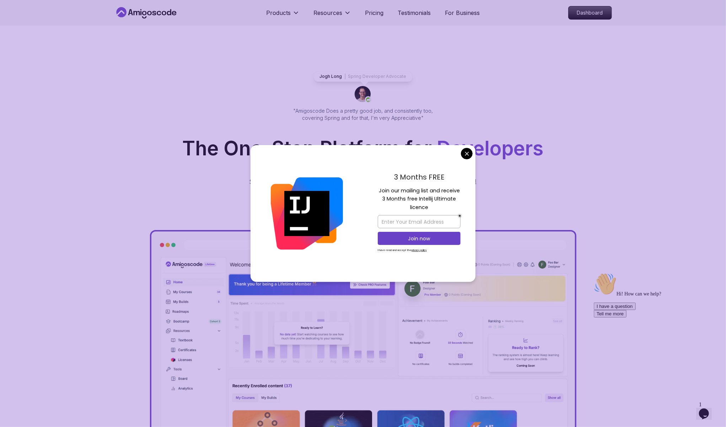
drag, startPoint x: 435, startPoint y: 145, endPoint x: 466, endPoint y: 149, distance: 31.2
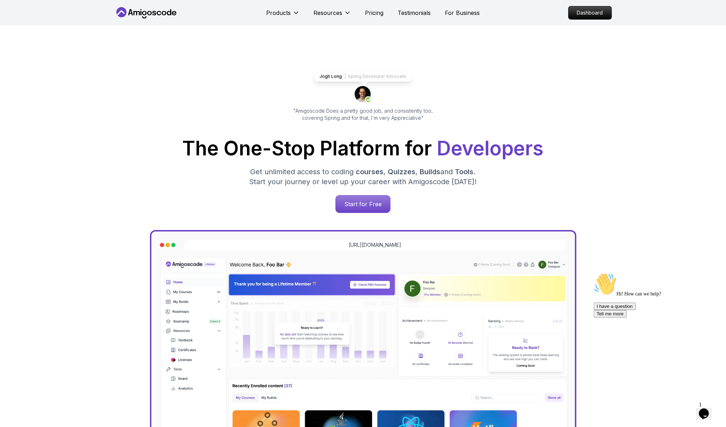
click at [595, 9] on p "Dashboard" at bounding box center [590, 13] width 41 height 12
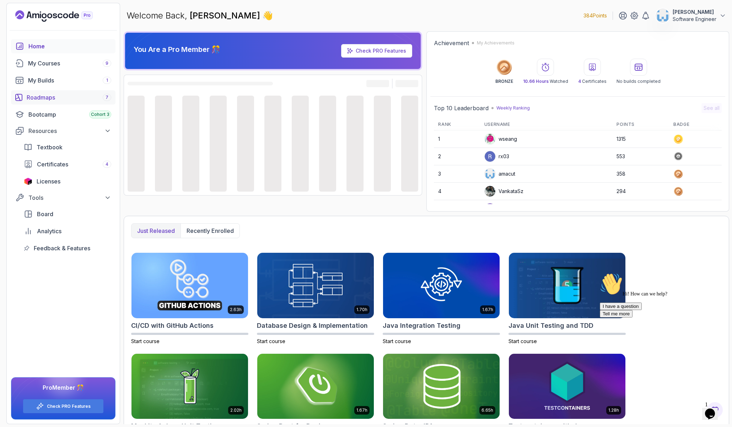
click at [48, 101] on div "Roadmaps 7" at bounding box center [69, 97] width 85 height 9
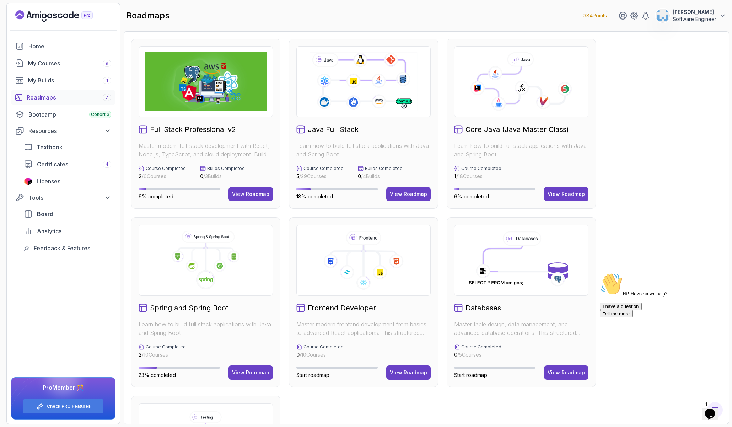
click at [90, 316] on div "Home My Courses 9 My Builds 1 Roadmaps 7 Bootcamp Cohort 3 Resources Textbook C…" at bounding box center [63, 231] width 113 height 385
click at [48, 306] on div "Home My Courses 9 My Builds 1 Roadmaps 7 Bootcamp Cohort 3 Resources Textbook C…" at bounding box center [63, 231] width 113 height 385
click at [258, 197] on div "View Roadmap" at bounding box center [250, 194] width 37 height 7
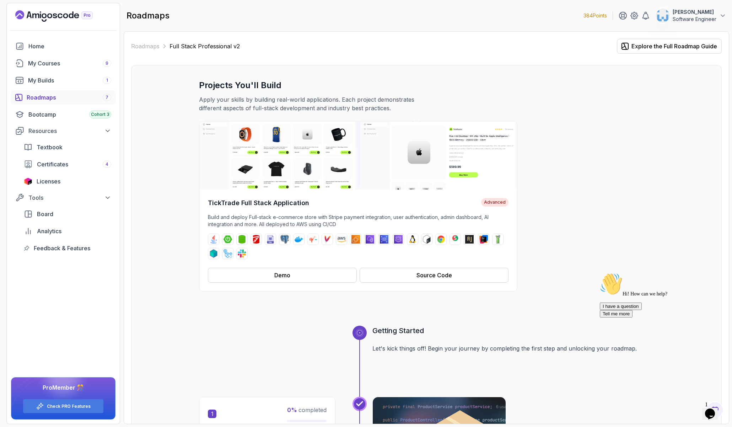
click at [557, 186] on div "TickTrade Full Stack Application Advanced Build and deploy Full-stack e-commerc…" at bounding box center [426, 206] width 455 height 171
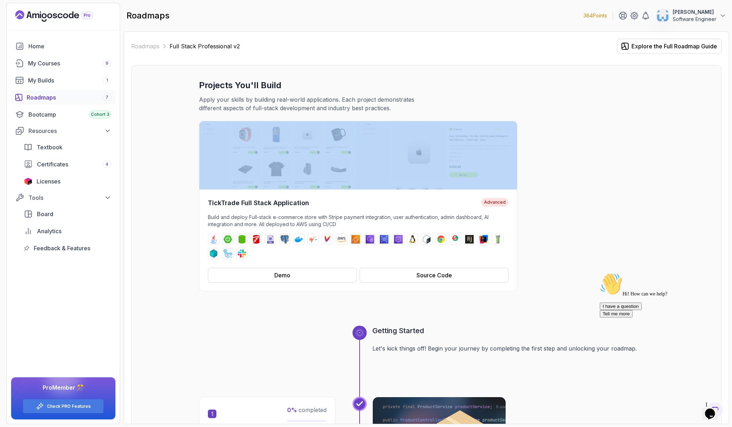
click at [557, 186] on div "TickTrade Full Stack Application Advanced Build and deploy Full-stack e-commerc…" at bounding box center [426, 206] width 455 height 171
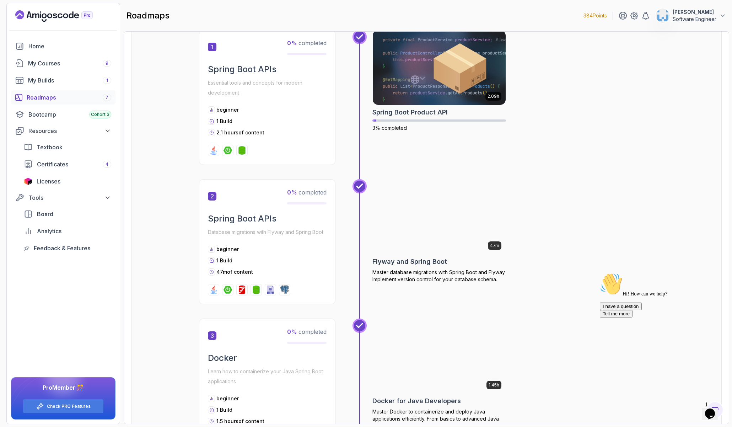
scroll to position [300, 0]
